Goal: Check status: Check status

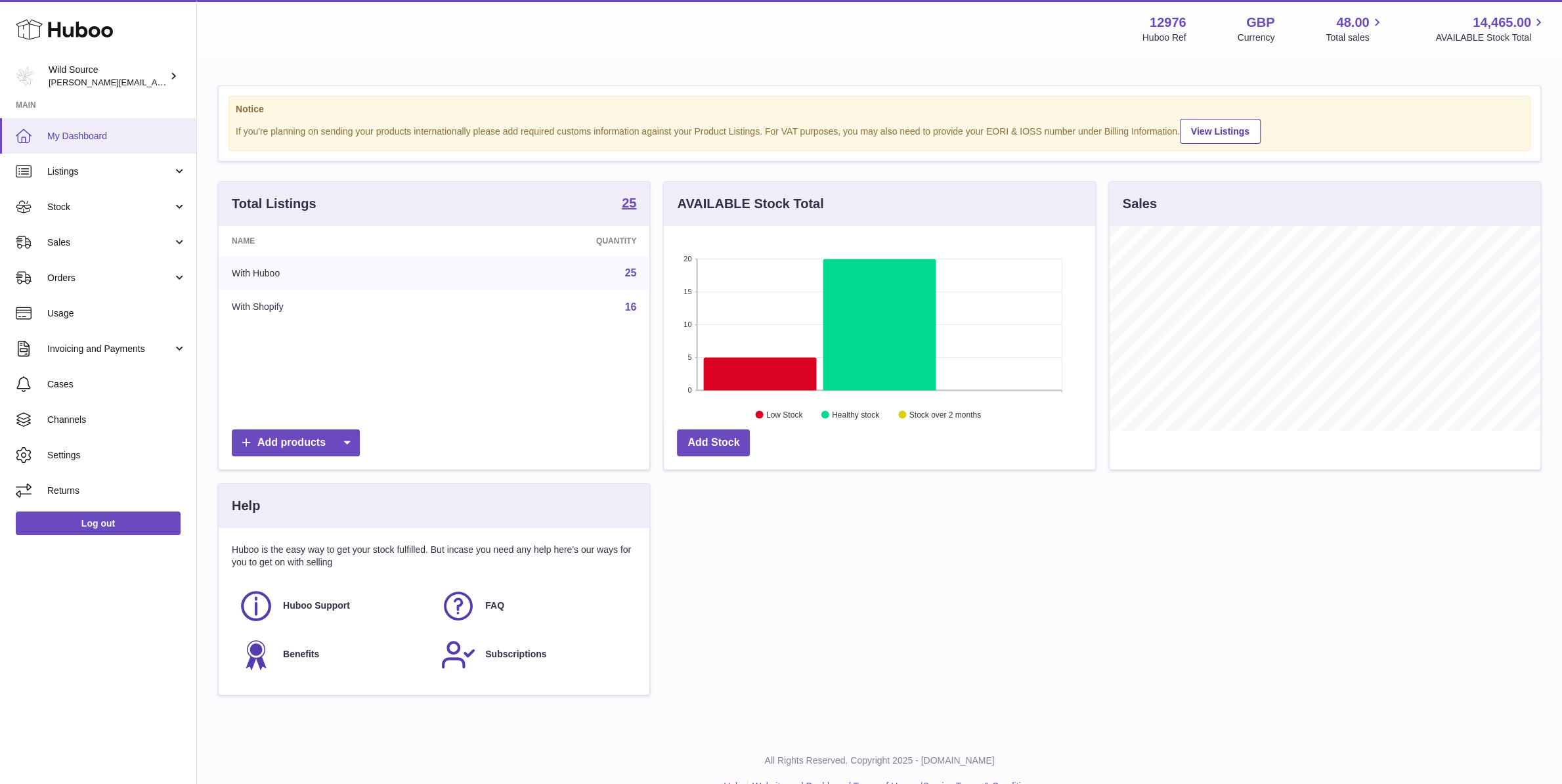
scroll to position [205, 431]
click at [60, 131] on span "My Dashboard" at bounding box center [116, 136] width 139 height 12
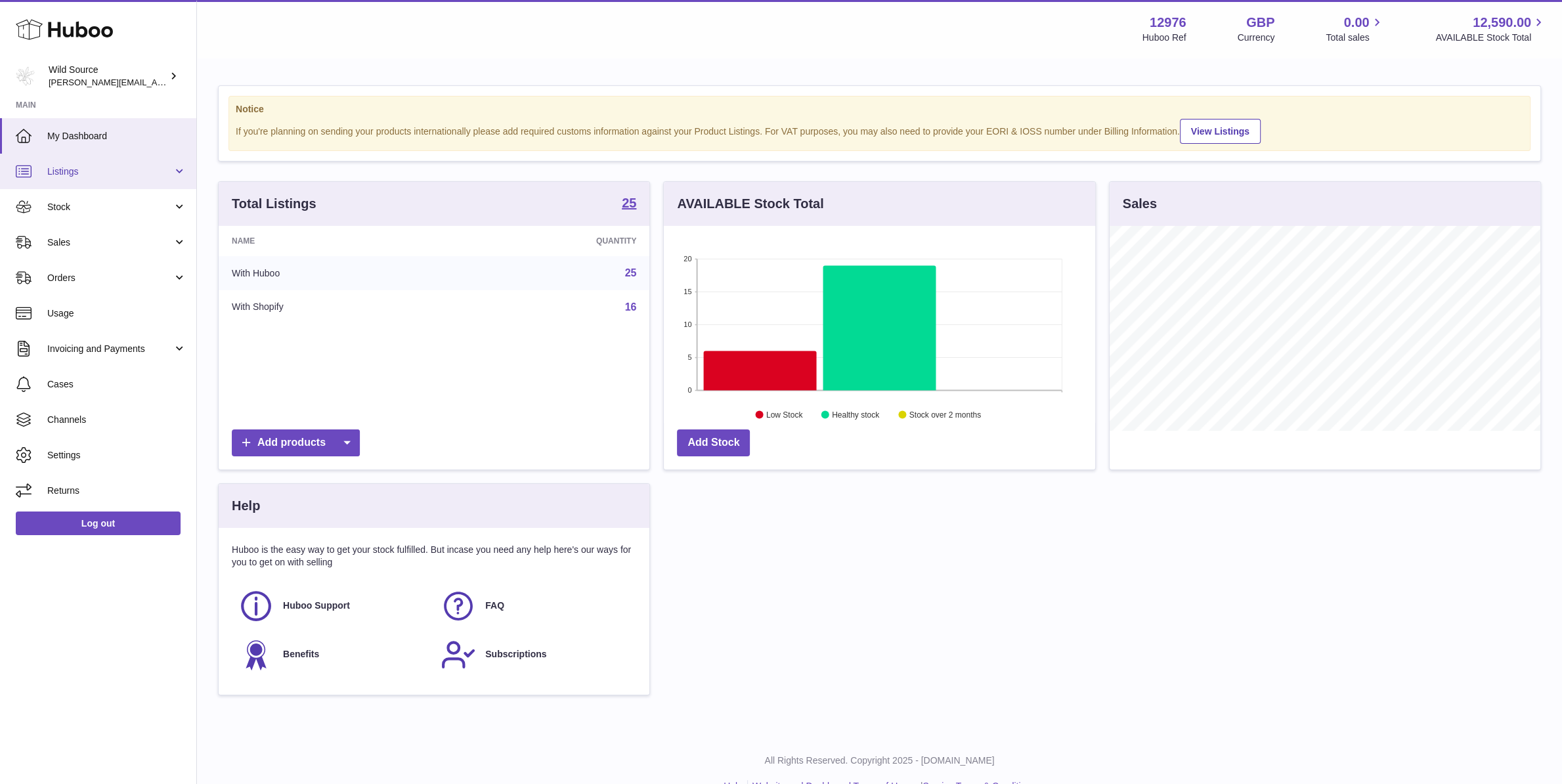
click at [84, 181] on link "Listings" at bounding box center [98, 171] width 196 height 35
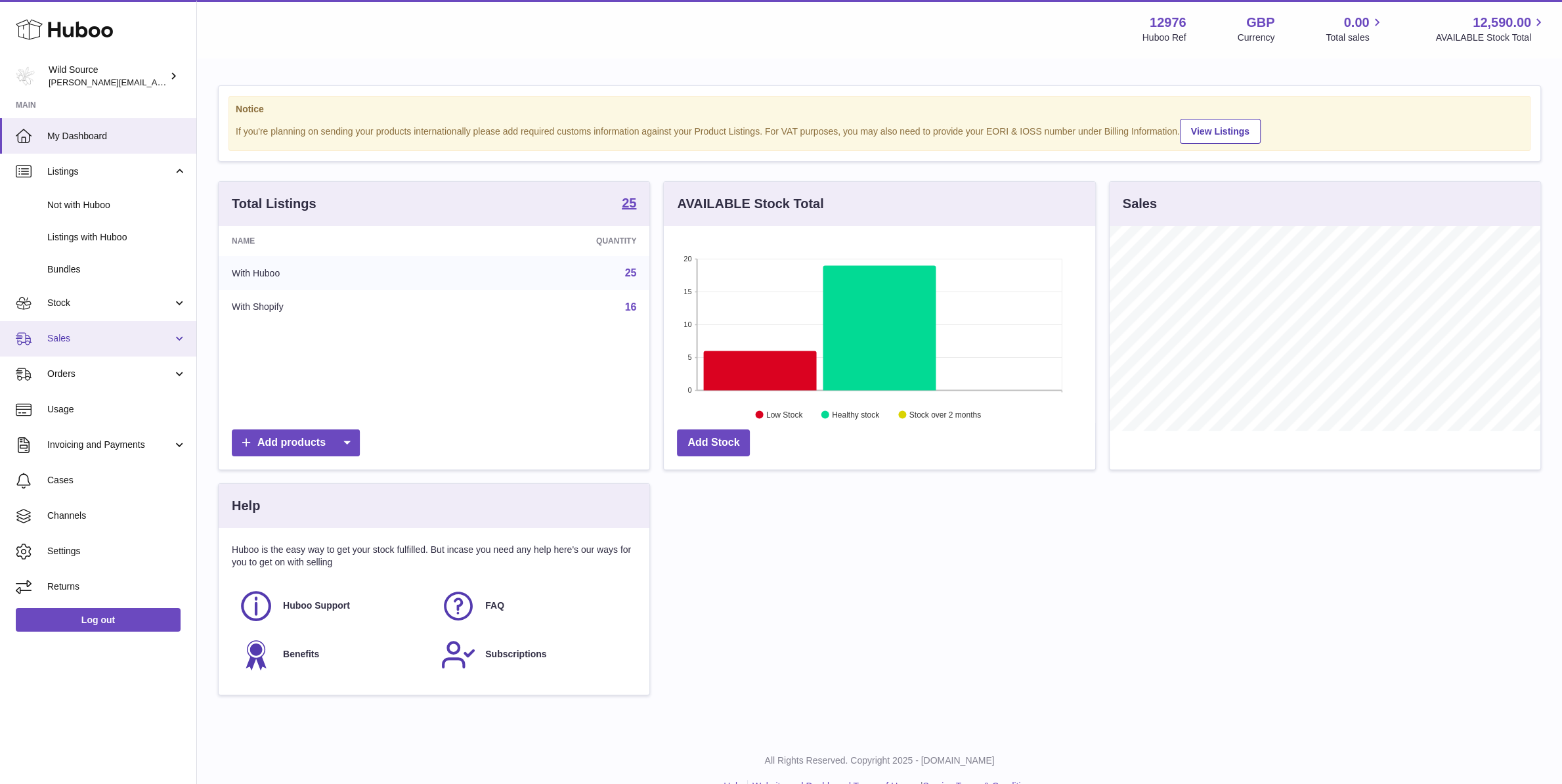
click at [71, 332] on span "Sales" at bounding box center [109, 339] width 125 height 12
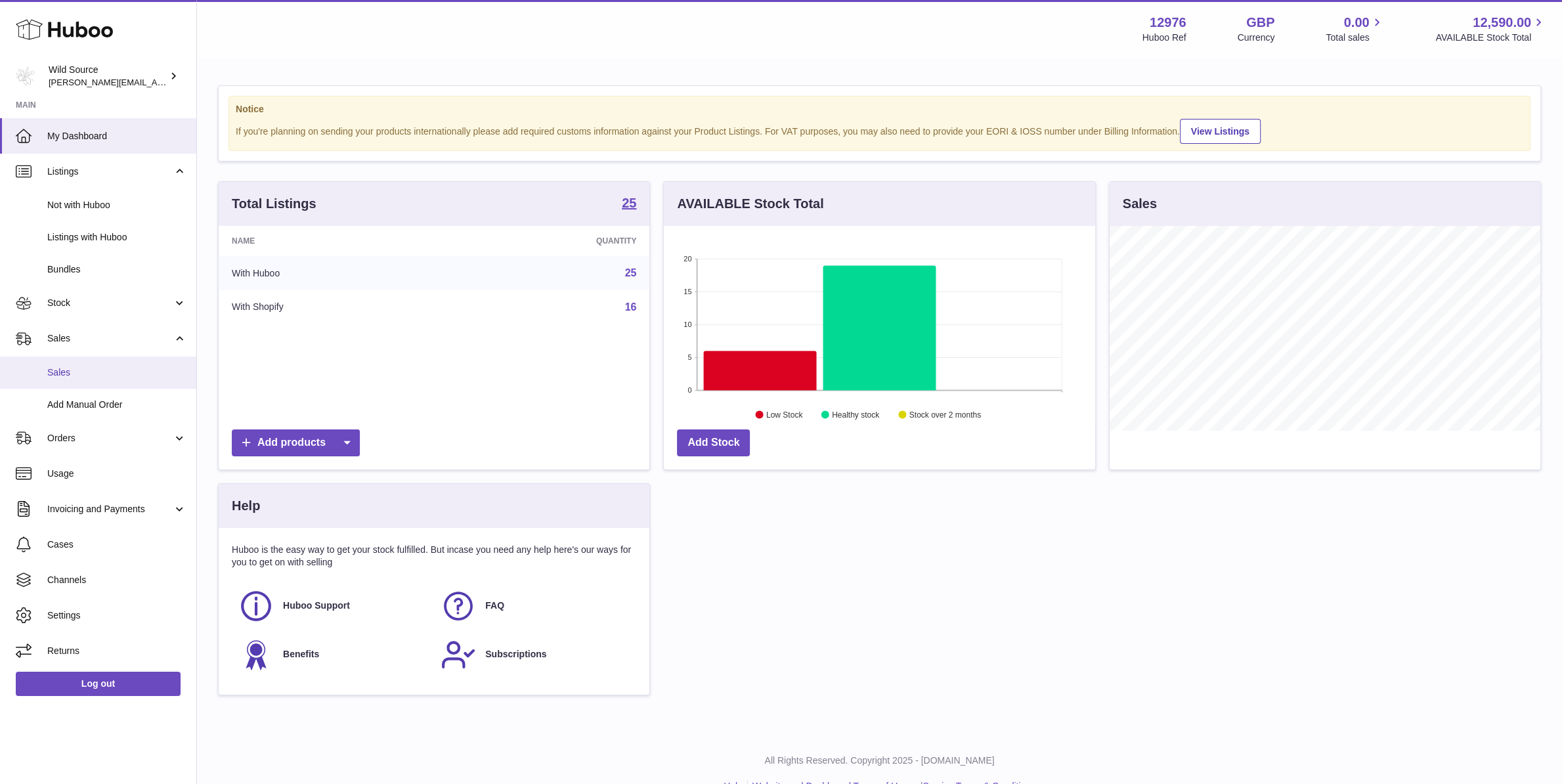
click at [76, 367] on span "Sales" at bounding box center [116, 373] width 139 height 12
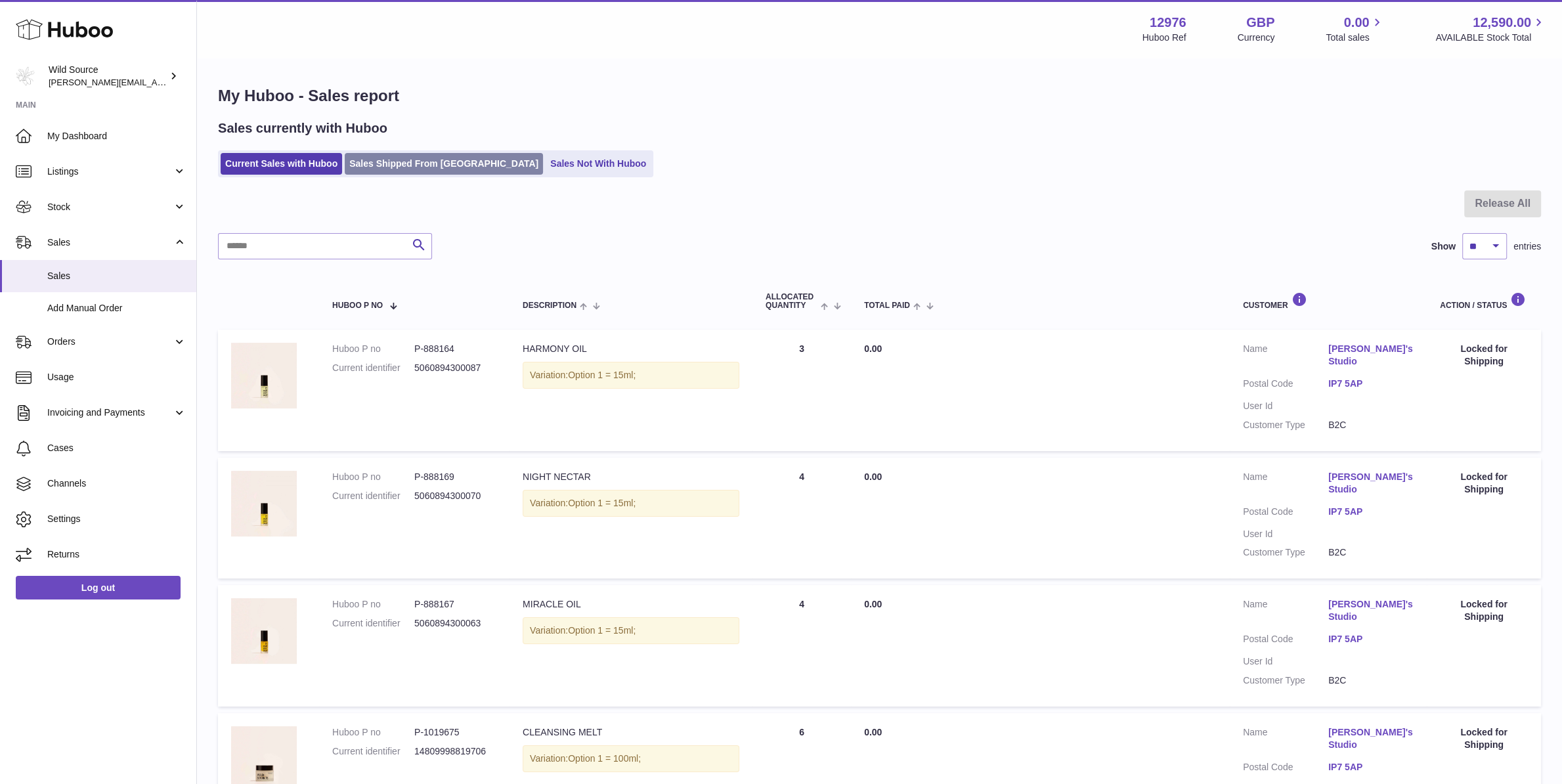
click at [430, 168] on link "Sales Shipped From [GEOGRAPHIC_DATA]" at bounding box center [444, 163] width 198 height 21
